Goal: Check status: Check status

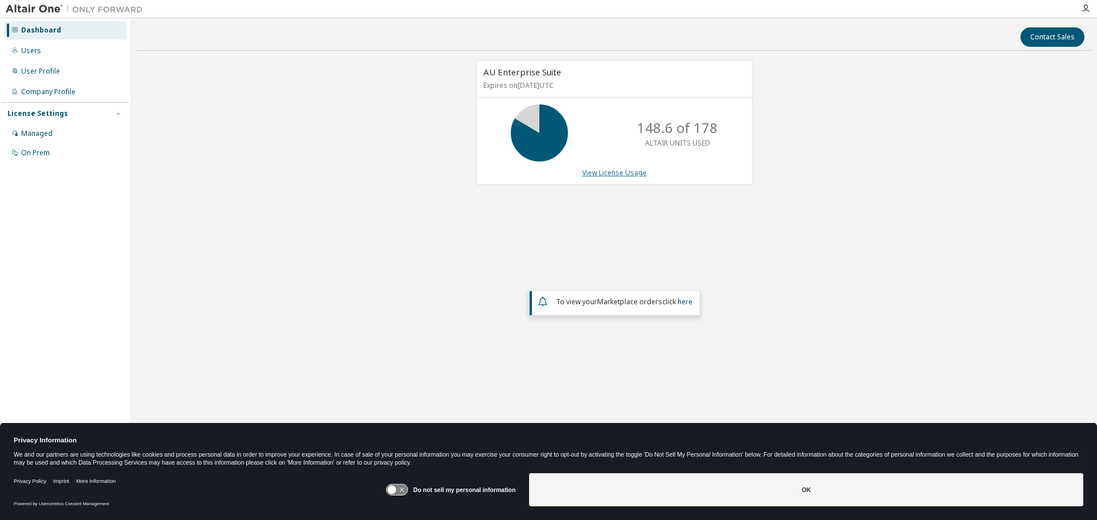
click at [610, 170] on link "View License Usage" at bounding box center [614, 173] width 65 height 10
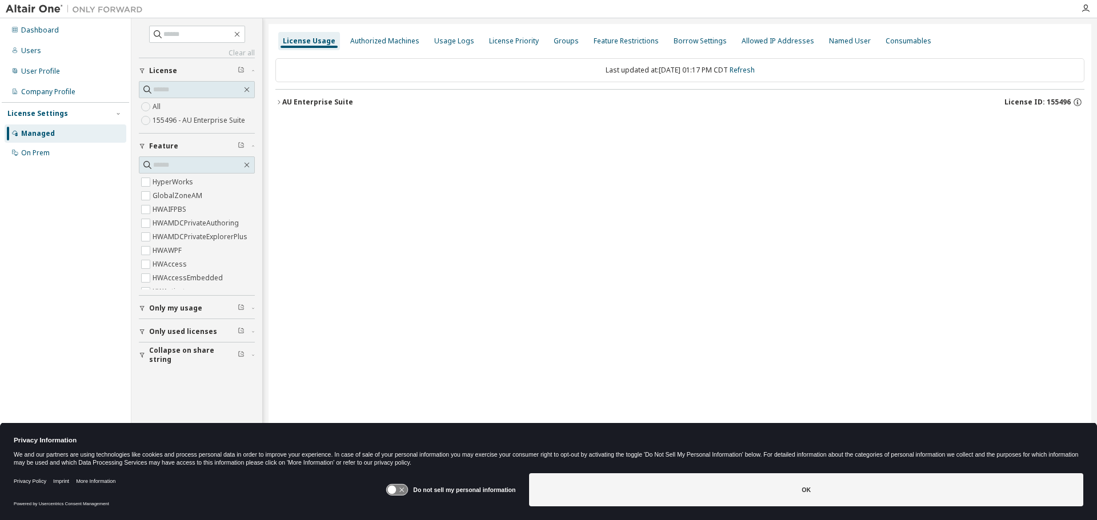
click at [279, 100] on icon "button" at bounding box center [278, 102] width 7 height 7
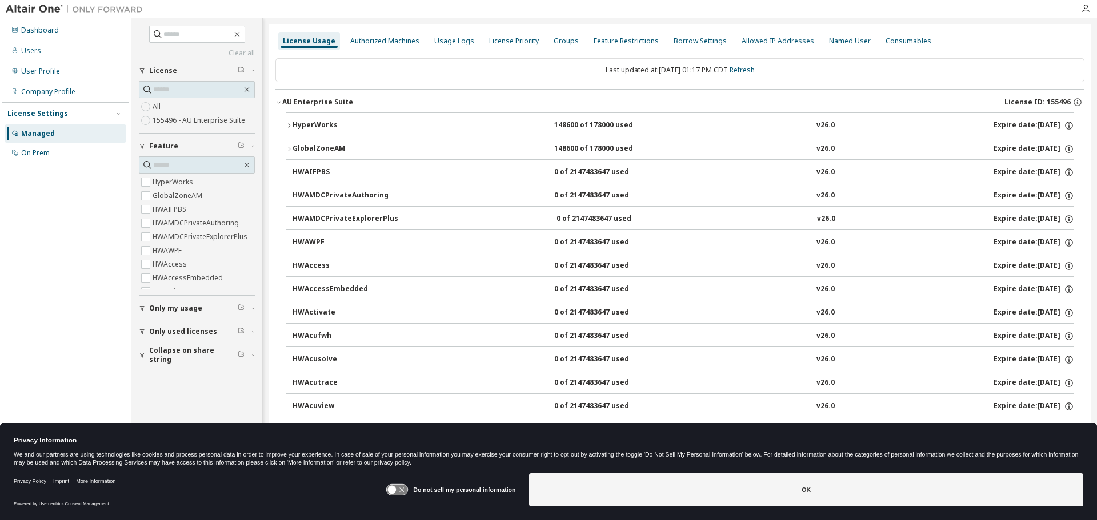
click at [287, 124] on icon "button" at bounding box center [289, 125] width 7 height 7
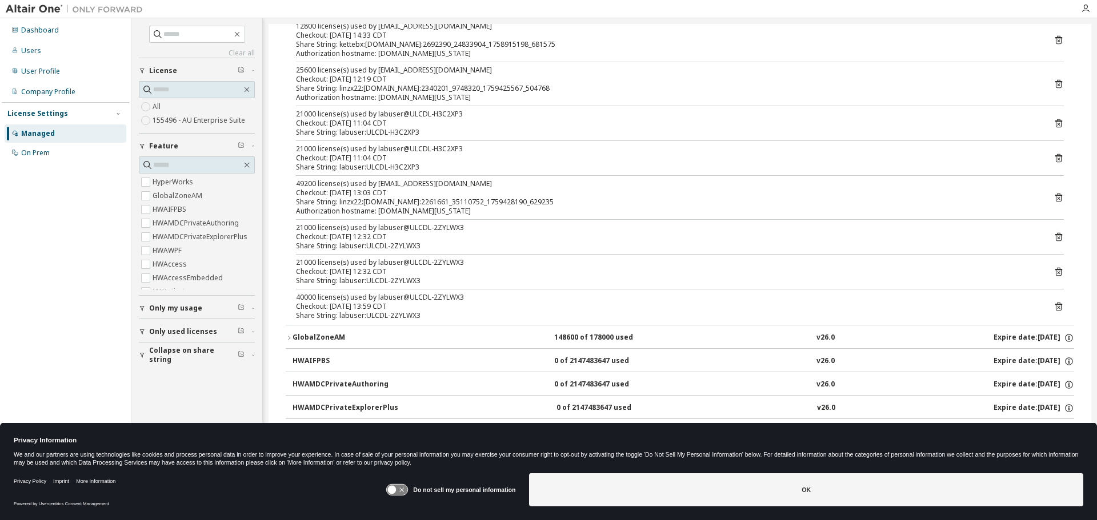
scroll to position [57, 0]
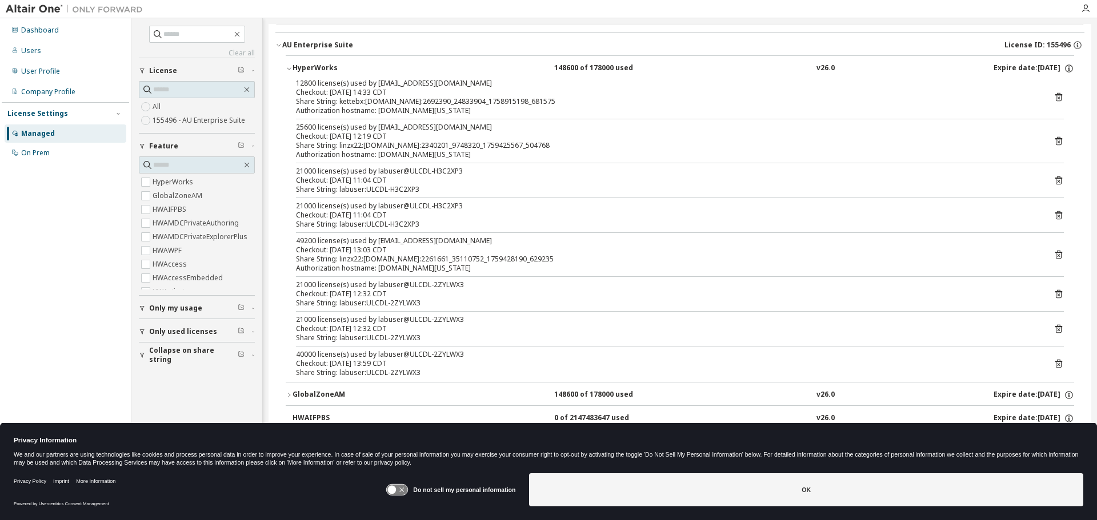
click at [396, 118] on div "12800 license(s) used by [EMAIL_ADDRESS][DOMAIN_NAME] Checkout: [DATE] 14:33 CD…" at bounding box center [680, 230] width 788 height 303
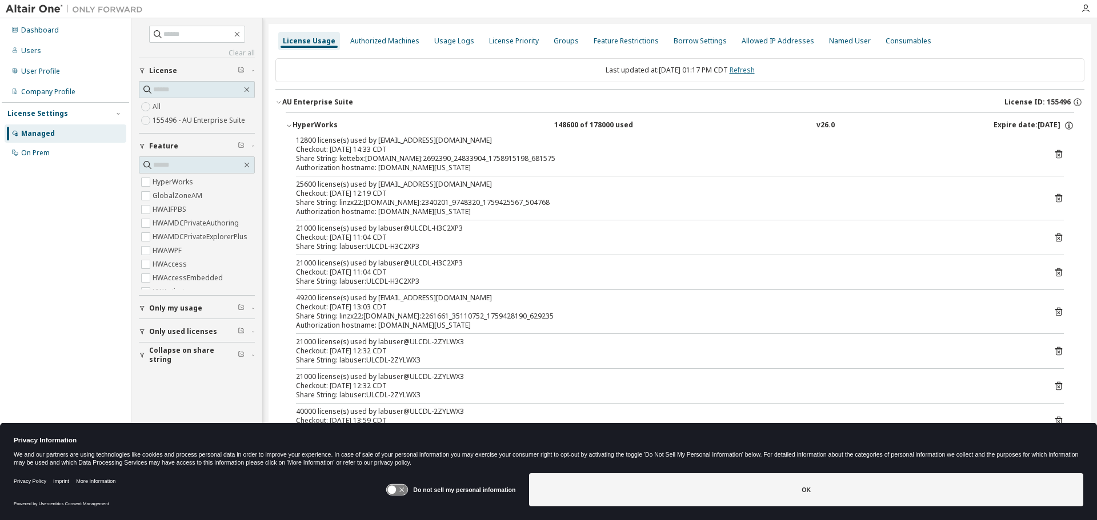
click at [752, 71] on link "Refresh" at bounding box center [742, 70] width 25 height 10
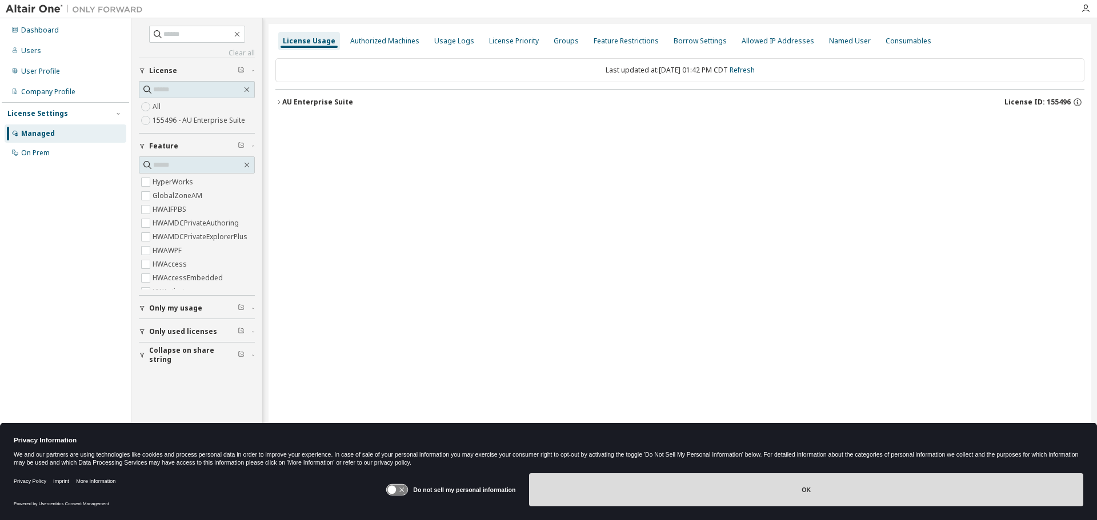
click at [756, 490] on button "OK" at bounding box center [806, 490] width 554 height 33
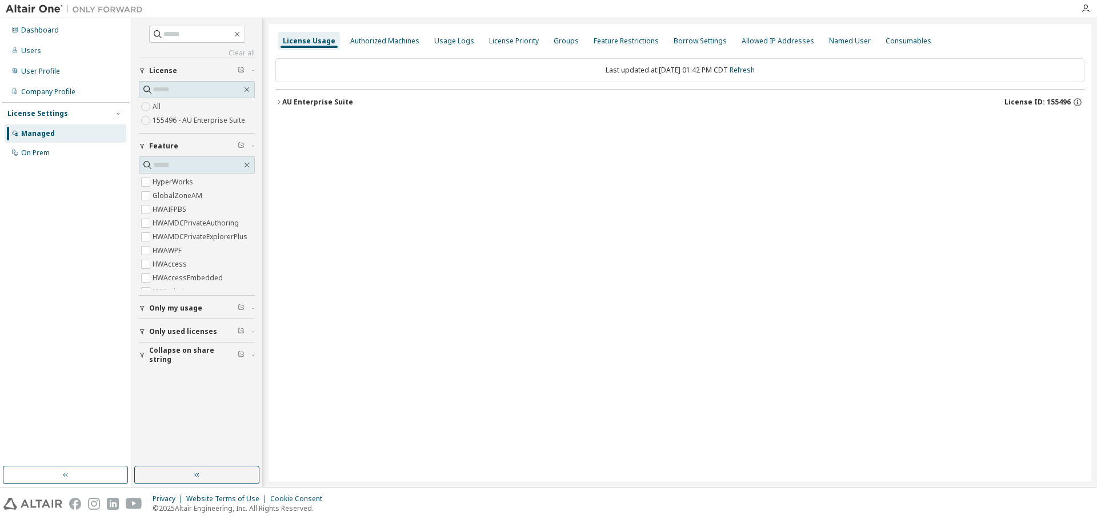
click at [280, 103] on icon "button" at bounding box center [278, 102] width 7 height 7
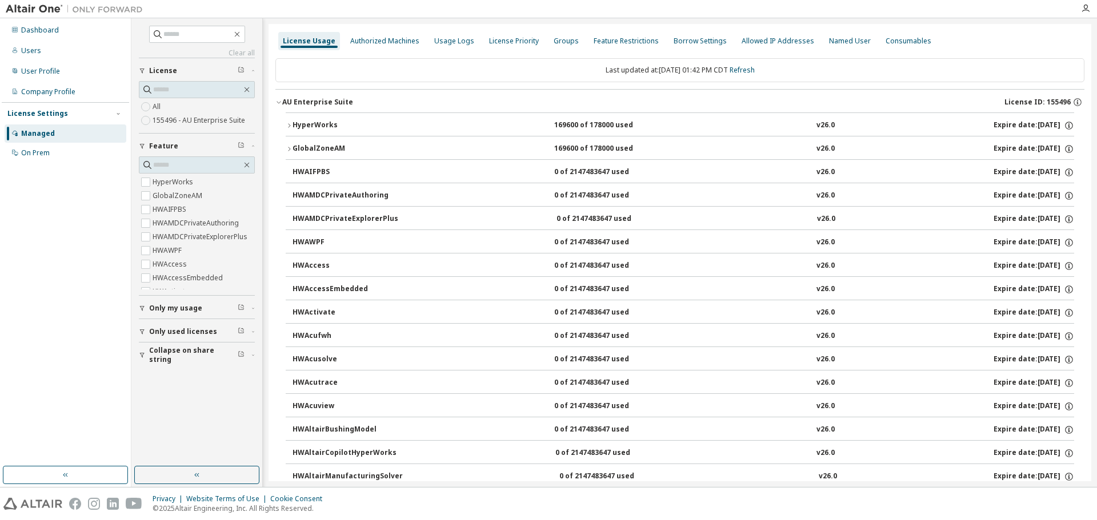
click at [286, 128] on icon "button" at bounding box center [289, 125] width 7 height 7
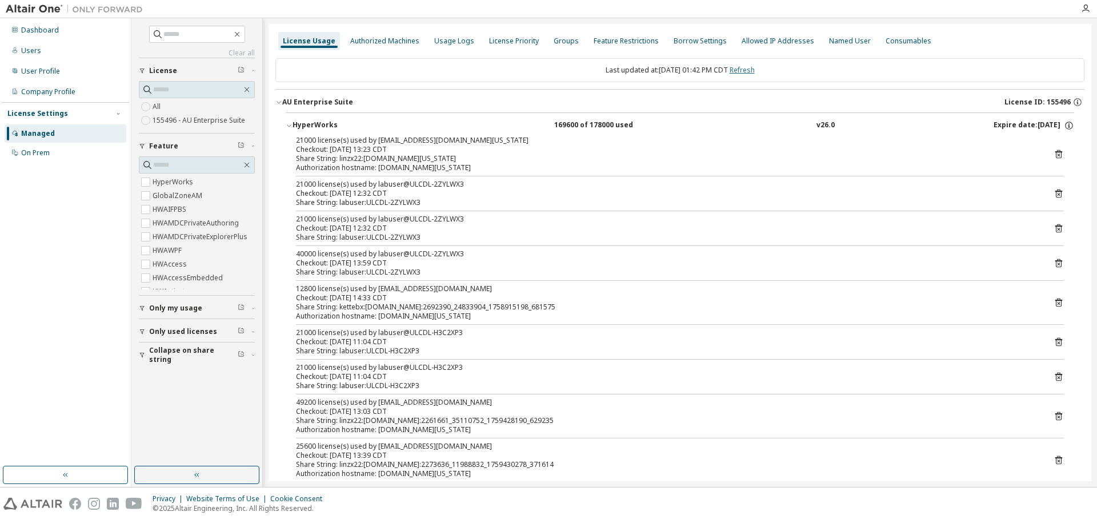
click at [750, 69] on link "Refresh" at bounding box center [742, 70] width 25 height 10
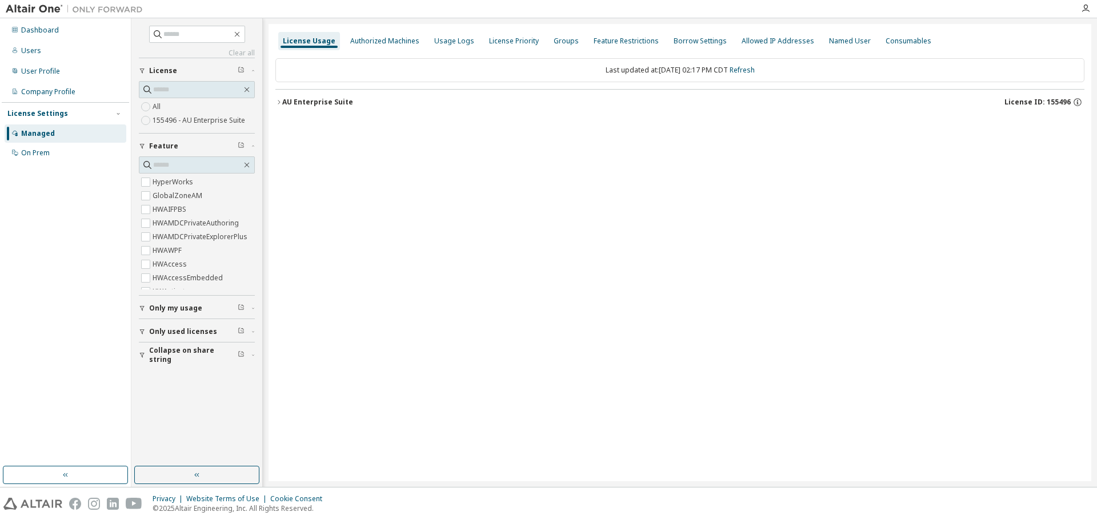
click at [279, 101] on icon "button" at bounding box center [278, 102] width 7 height 7
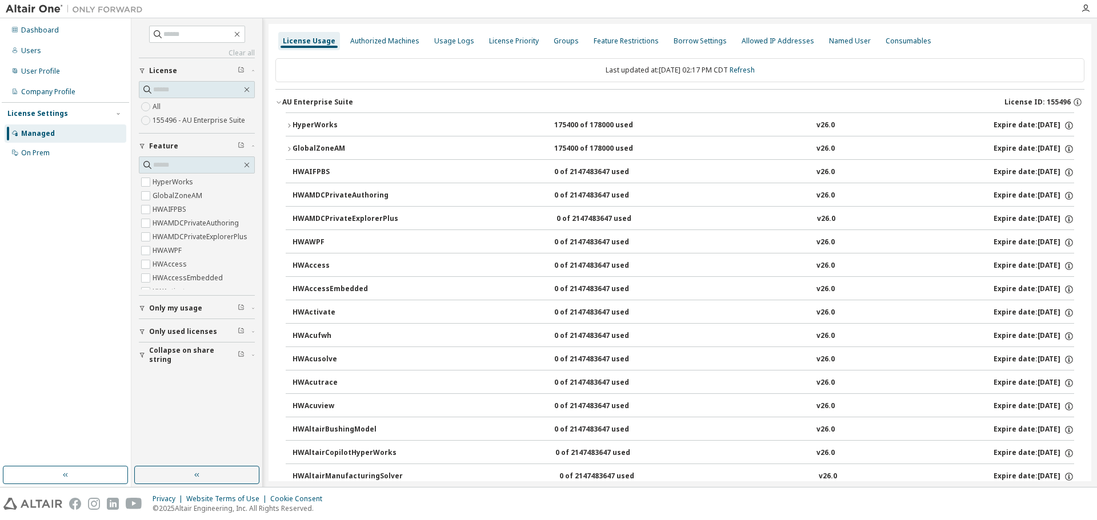
click at [289, 127] on icon "button" at bounding box center [289, 125] width 7 height 7
